Goal: Information Seeking & Learning: Check status

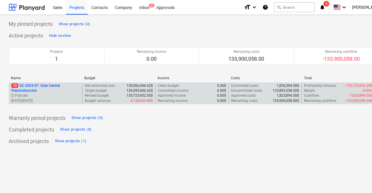
click at [57, 87] on p "10 GC-2024-07 - Gran Central Preconstruccion" at bounding box center [45, 88] width 69 height 10
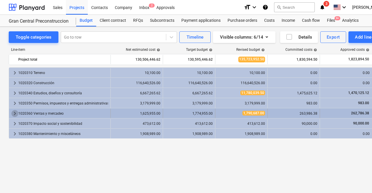
click at [17, 115] on span "keyboard_arrow_right" at bounding box center [14, 113] width 7 height 7
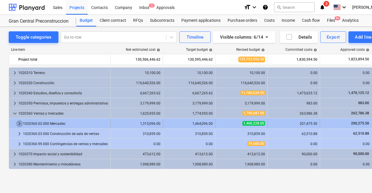
click at [22, 124] on span "keyboard_arrow_right" at bounding box center [19, 123] width 7 height 7
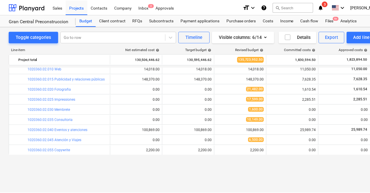
scroll to position [49, 0]
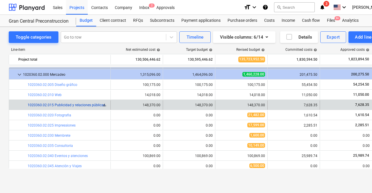
click at [100, 106] on link "1020360.02.015 Publicidad y relaciones públicas" at bounding box center [67, 105] width 78 height 4
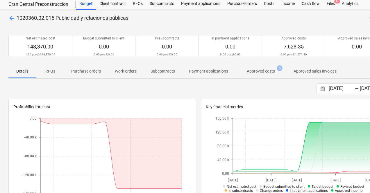
scroll to position [0, 0]
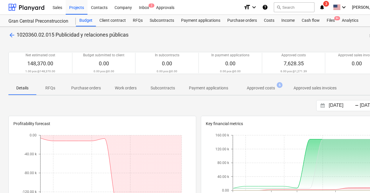
click at [253, 91] on p "Approved costs" at bounding box center [261, 88] width 28 height 6
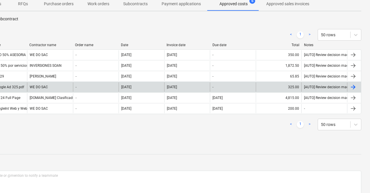
scroll to position [83, 28]
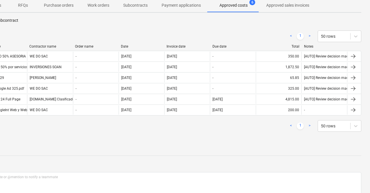
click at [310, 126] on link ">" at bounding box center [309, 126] width 7 height 7
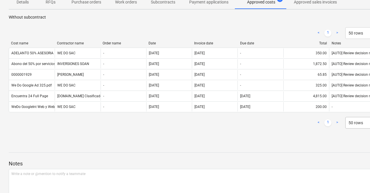
click at [357, 129] on div "50 rows" at bounding box center [367, 123] width 44 height 12
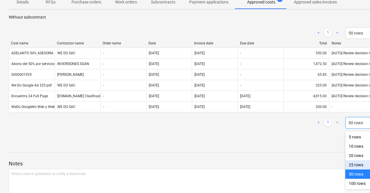
click at [357, 165] on div "25 rows" at bounding box center [367, 165] width 44 height 9
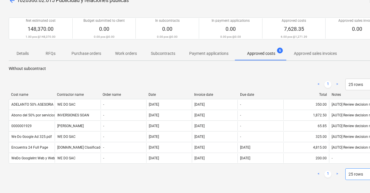
scroll to position [34, 0]
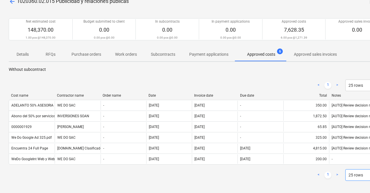
click at [83, 54] on p "Purchase orders" at bounding box center [87, 54] width 30 height 6
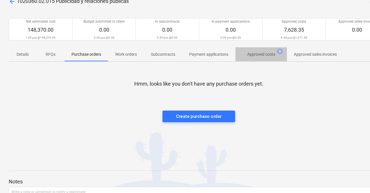
click at [259, 56] on p "Approved costs" at bounding box center [261, 54] width 28 height 6
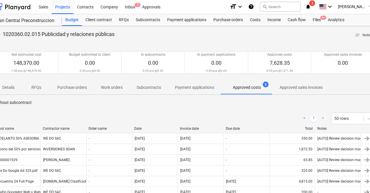
scroll to position [1, 0]
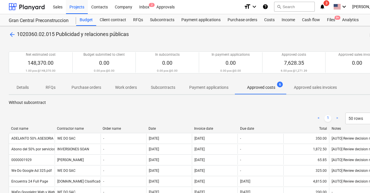
click at [14, 36] on span "arrow_back" at bounding box center [12, 34] width 7 height 7
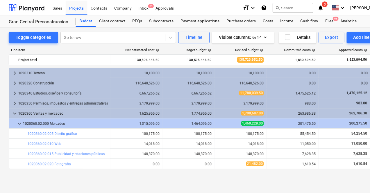
scroll to position [49, 0]
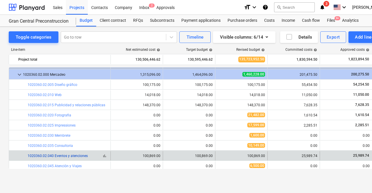
click at [60, 155] on link "1020360.02.040 Eventos y atenciones" at bounding box center [58, 156] width 60 height 4
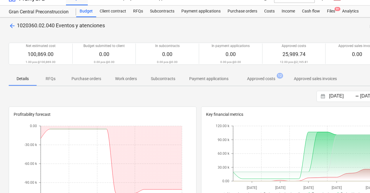
scroll to position [10, 0]
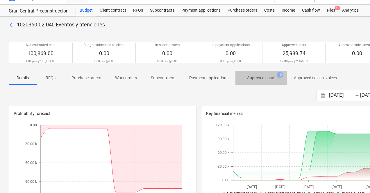
click at [256, 76] on p "Approved costs" at bounding box center [261, 78] width 28 height 6
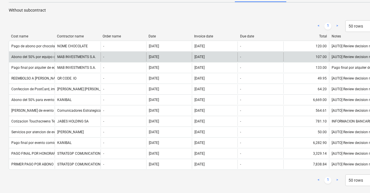
scroll to position [93, 0]
click at [43, 59] on div "Abono del 50% por equipo de sonido y video para evento" at bounding box center [55, 57] width 89 height 4
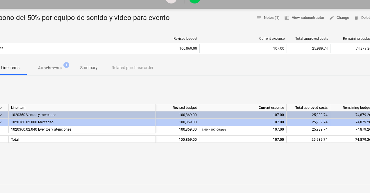
scroll to position [49, 0]
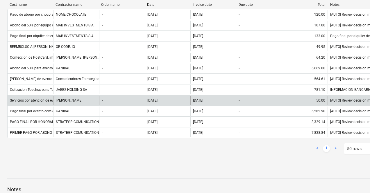
scroll to position [125, 1]
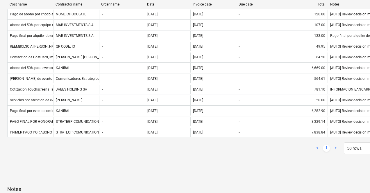
click at [336, 147] on link ">" at bounding box center [335, 148] width 7 height 7
click at [336, 148] on link ">" at bounding box center [335, 148] width 7 height 7
click at [318, 149] on link "<" at bounding box center [317, 148] width 7 height 7
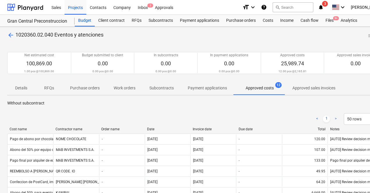
click at [334, 116] on link ">" at bounding box center [335, 119] width 7 height 7
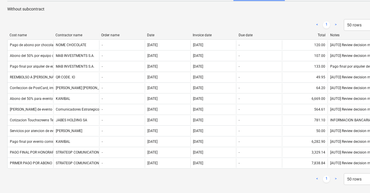
scroll to position [94, 1]
click at [317, 9] on p "Without subcontract" at bounding box center [197, 9] width 380 height 6
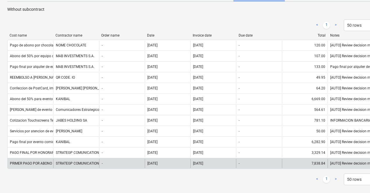
drag, startPoint x: 318, startPoint y: 99, endPoint x: 336, endPoint y: 169, distance: 72.6
click at [336, 169] on div "PRIMER PAGO POR ABONO DE SERVICIOS DE EVENTO GRAN CENTRAL STRATEGP COMUNICATION…" at bounding box center [197, 163] width 380 height 11
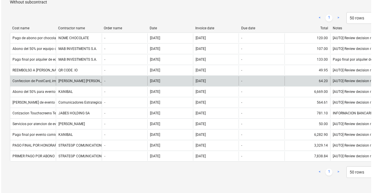
scroll to position [0, 0]
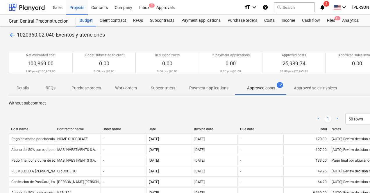
click at [11, 37] on span "arrow_back" at bounding box center [12, 35] width 7 height 7
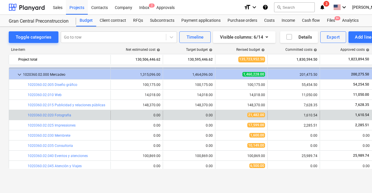
scroll to position [43, 0]
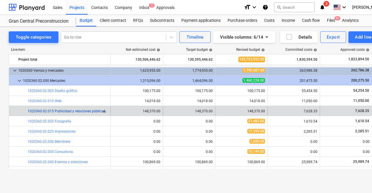
click at [58, 112] on link "1020360.02.015 Publicidad y relaciones públicas" at bounding box center [67, 111] width 78 height 4
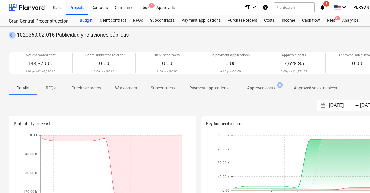
click at [12, 34] on span "arrow_back" at bounding box center [12, 35] width 7 height 7
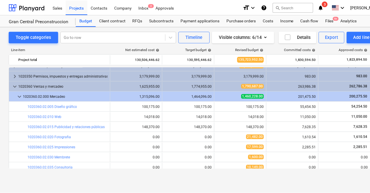
scroll to position [28, 0]
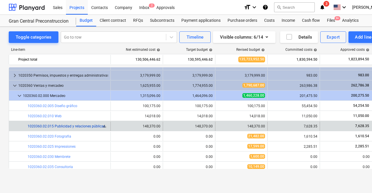
click at [66, 128] on link "1020360.02.015 Publicidad y relaciones públicas" at bounding box center [67, 126] width 78 height 4
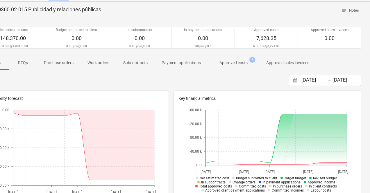
scroll to position [25, 0]
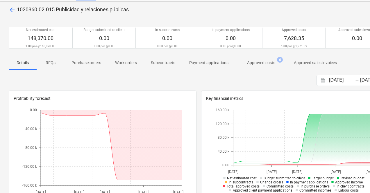
click at [15, 11] on span "arrow_back" at bounding box center [12, 9] width 7 height 7
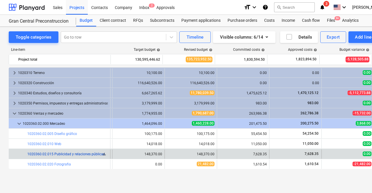
click at [78, 155] on link "1020360.02.015 Publicidad y relaciones públicas" at bounding box center [66, 154] width 78 height 4
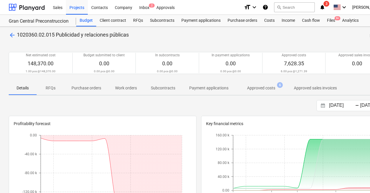
click at [12, 37] on span "arrow_back" at bounding box center [12, 35] width 7 height 7
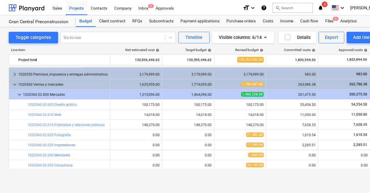
scroll to position [30, 0]
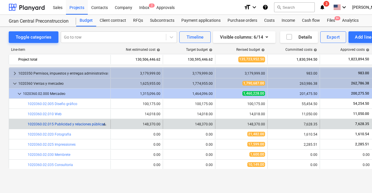
click at [75, 126] on link "1020360.02.015 Publicidad y relaciones públicas" at bounding box center [67, 124] width 78 height 4
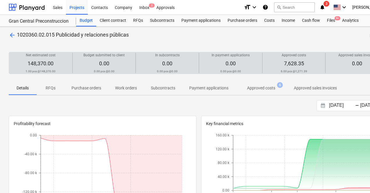
click at [287, 64] on span "7,628.35" at bounding box center [294, 63] width 20 height 6
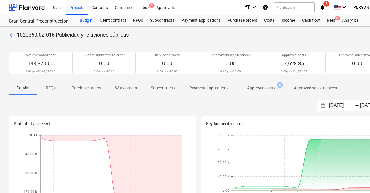
click at [270, 86] on p "Approved costs" at bounding box center [261, 88] width 28 height 6
